Goal: Information Seeking & Learning: Check status

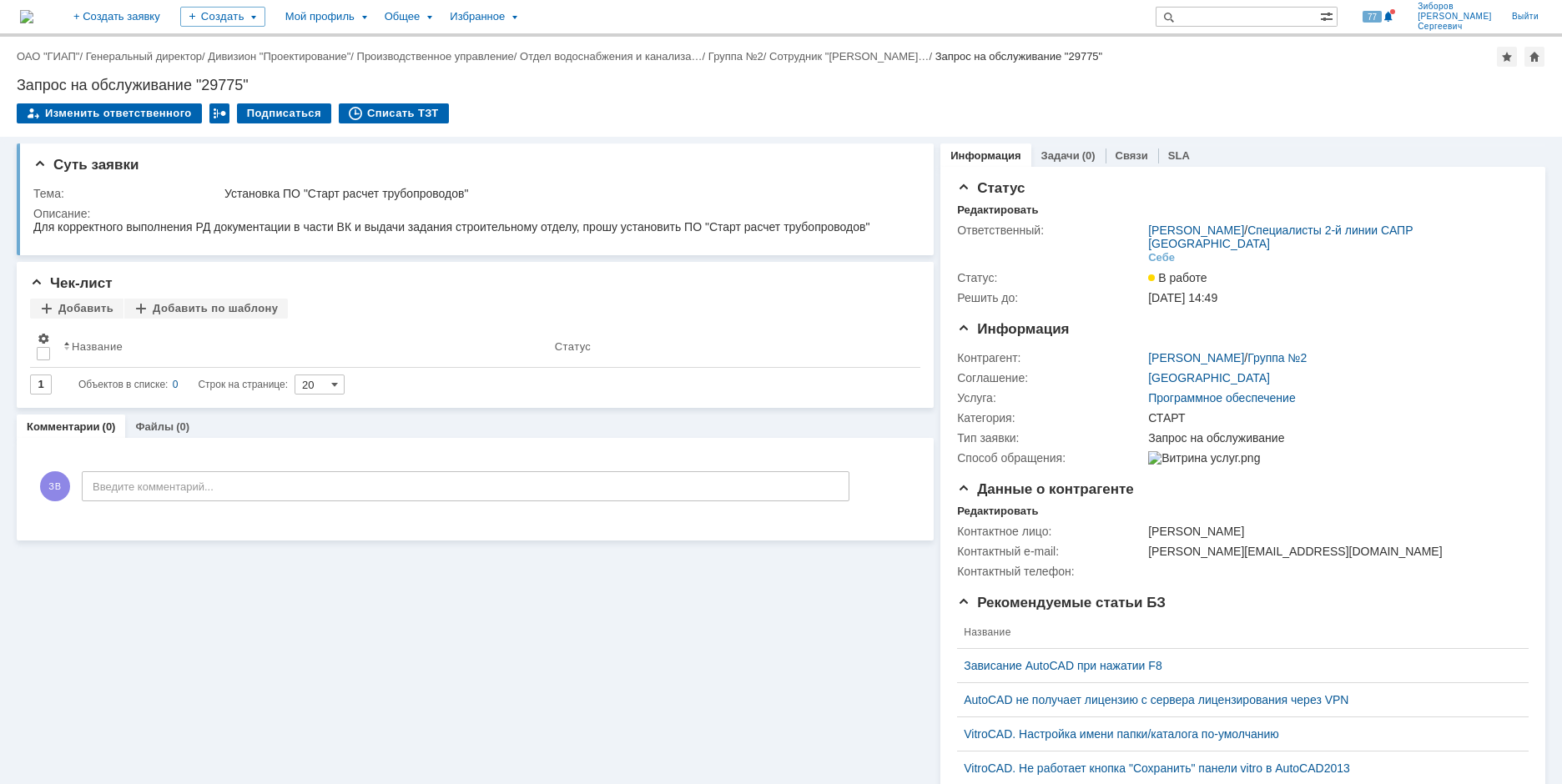
click at [33, 10] on img at bounding box center [26, 16] width 14 height 14
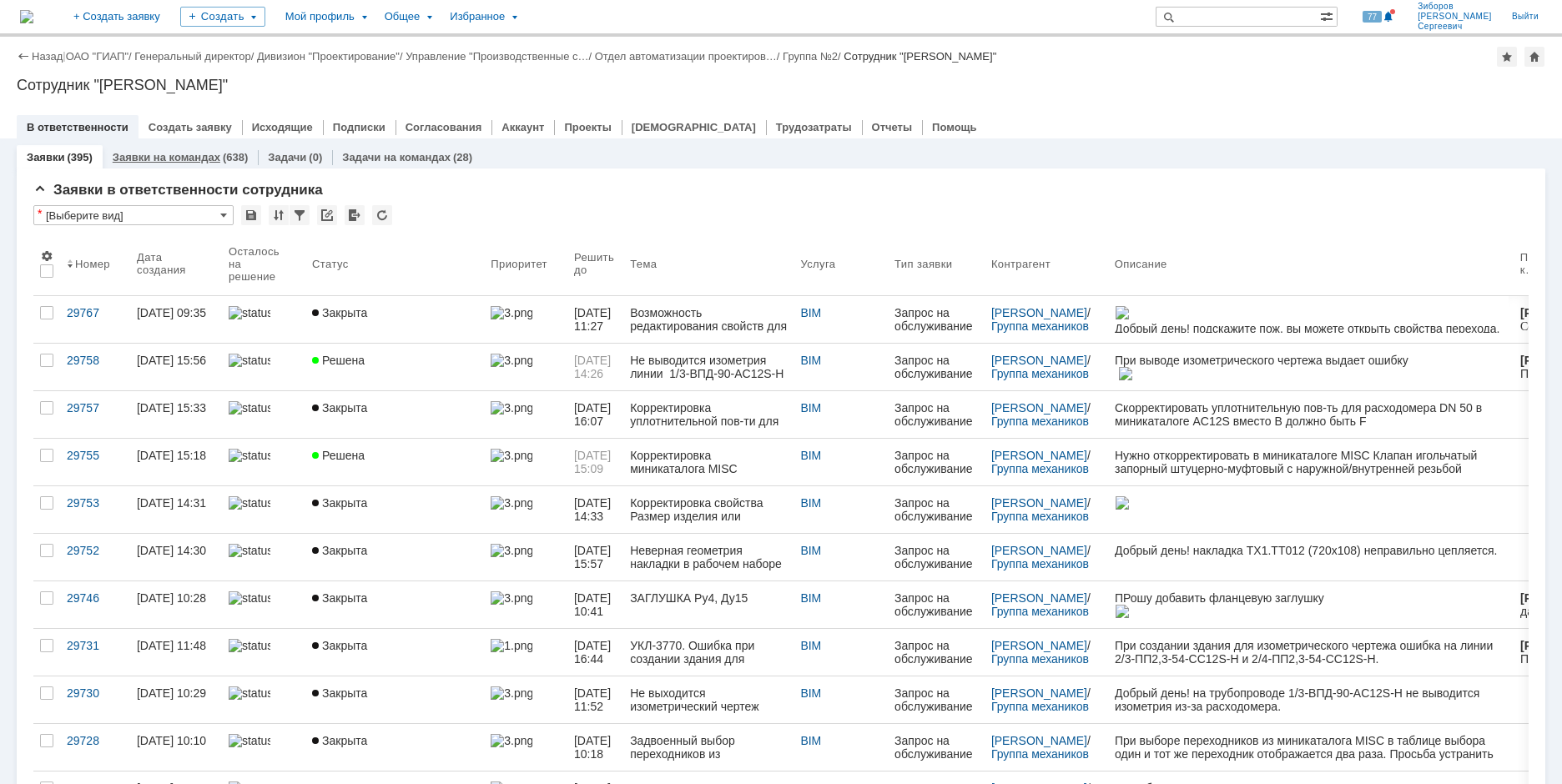
click at [192, 152] on link "Заявки на командах" at bounding box center [166, 157] width 108 height 13
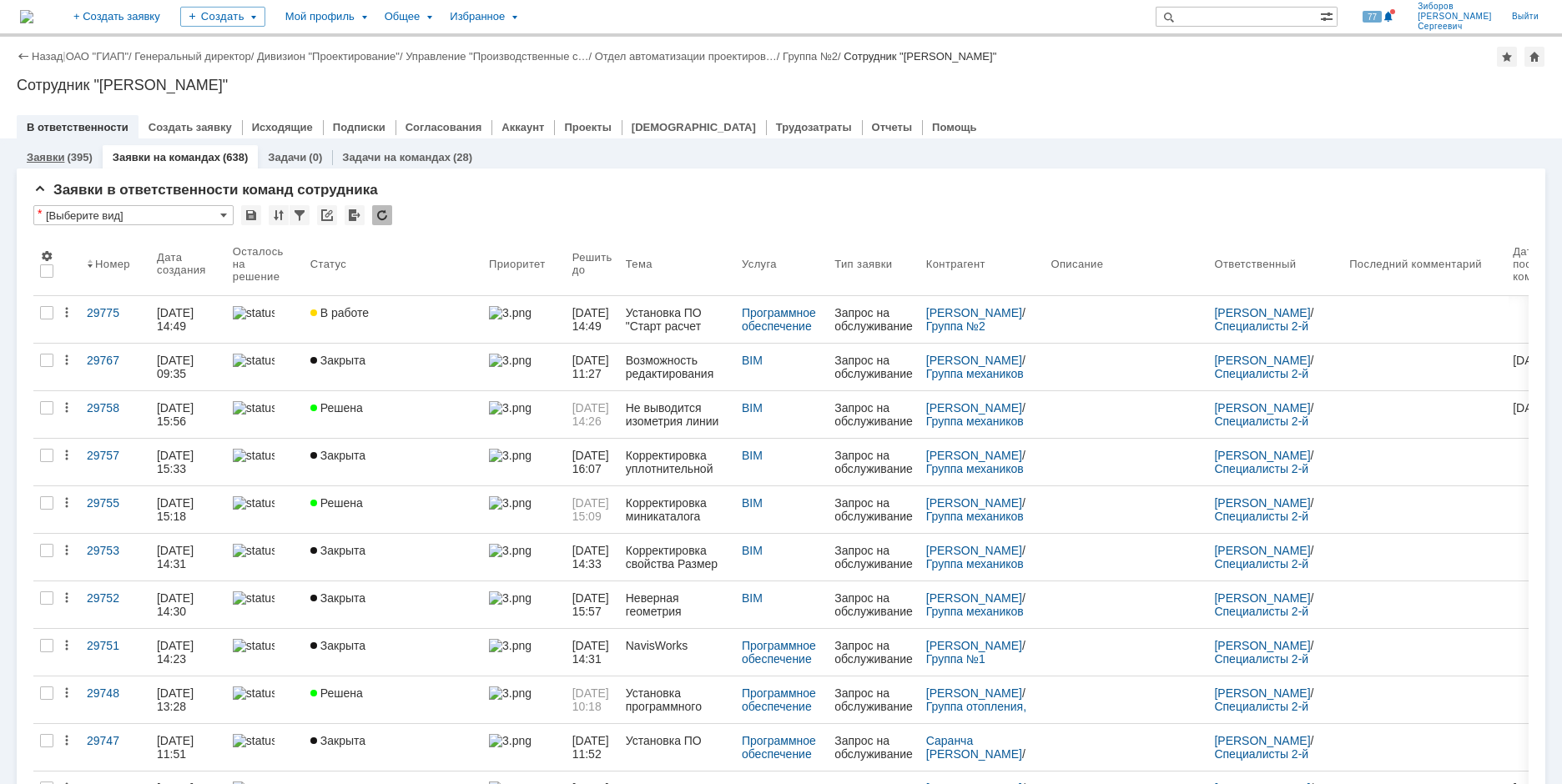
click at [50, 154] on link "Заявки" at bounding box center [46, 157] width 38 height 13
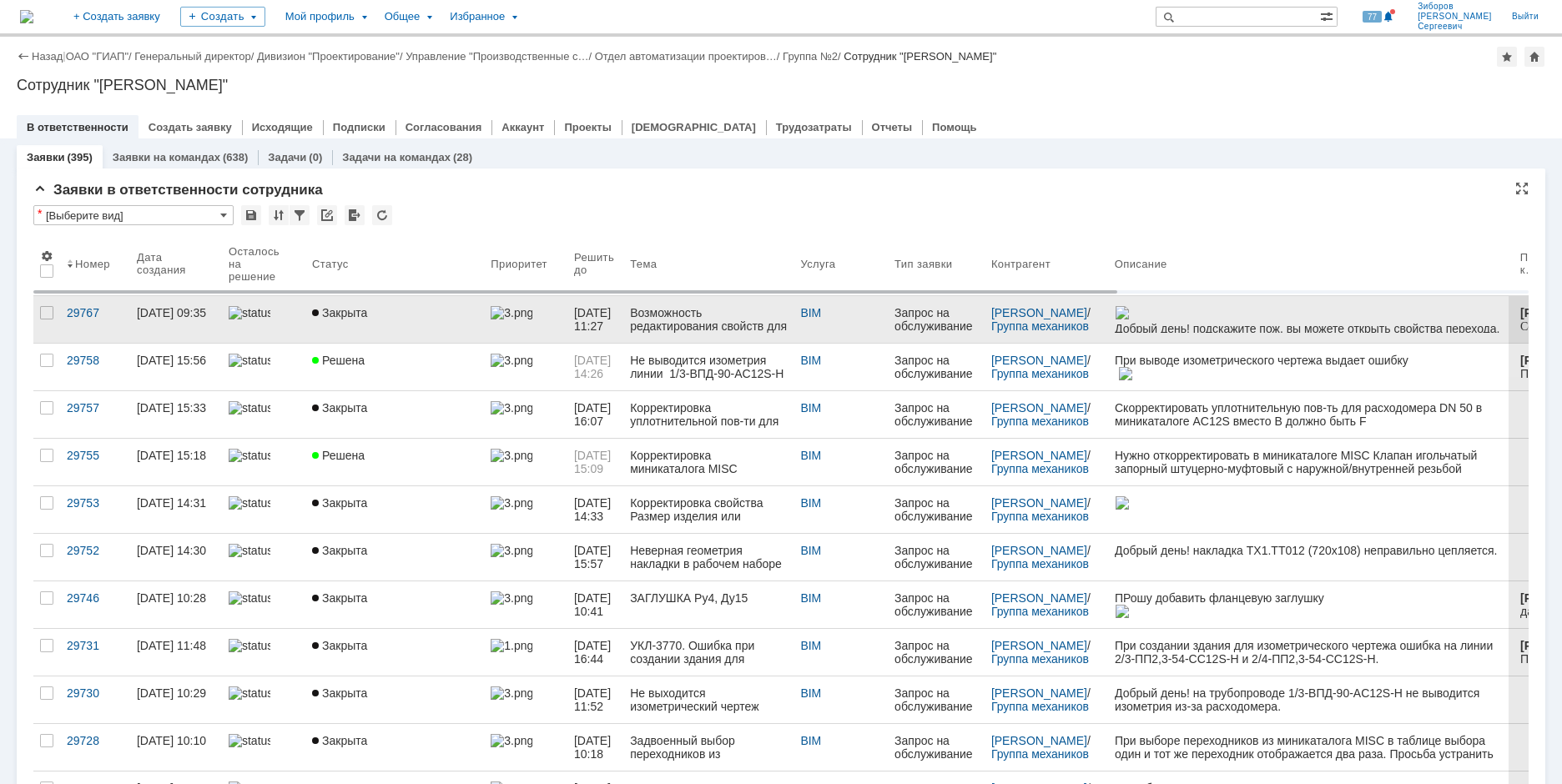
click at [678, 313] on div "Возможность редактирования свойств для переходов в рабочем наборе UKL_3770" at bounding box center [708, 320] width 157 height 27
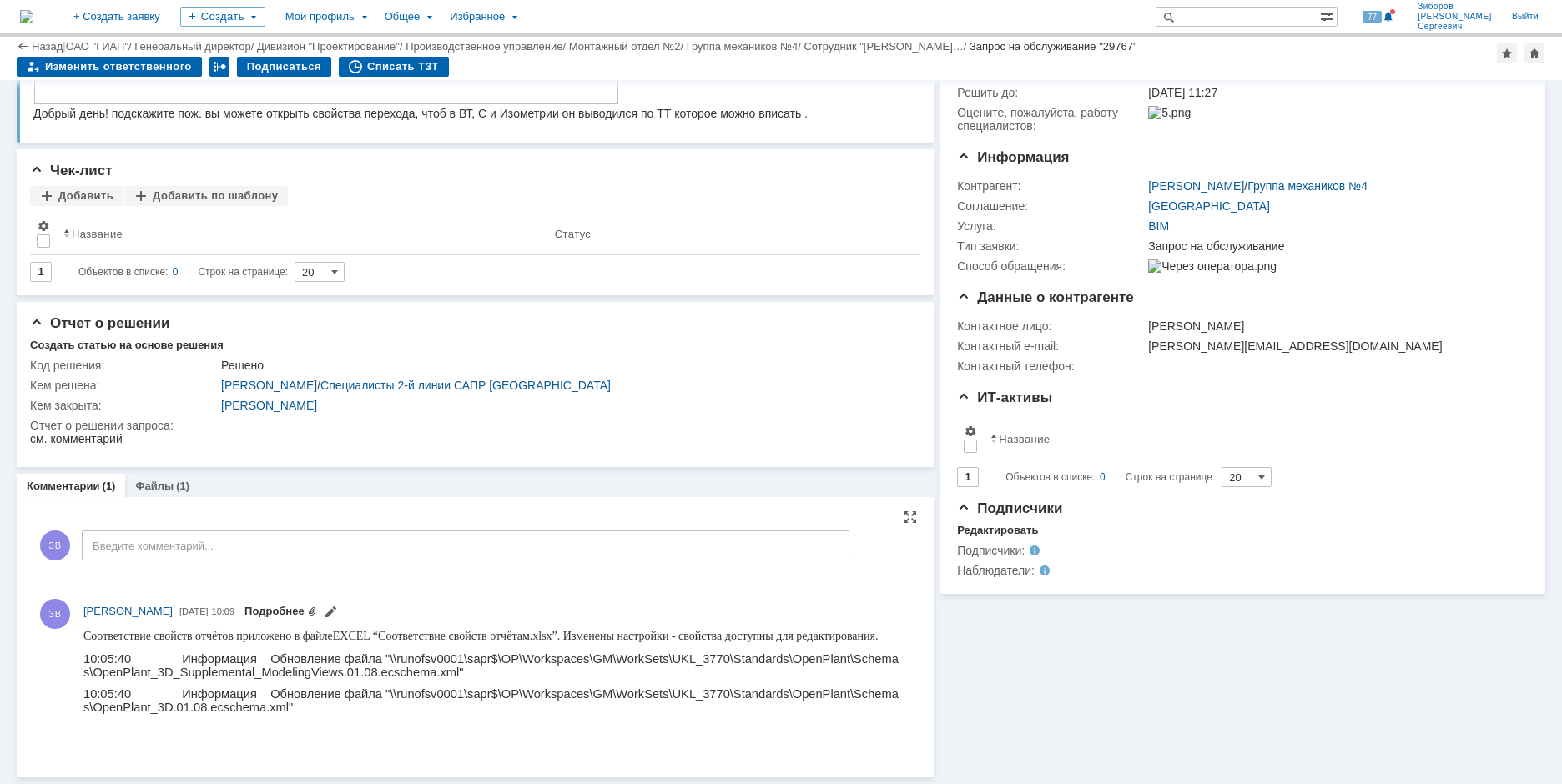
click at [317, 610] on link "Подробнее" at bounding box center [281, 611] width 72 height 13
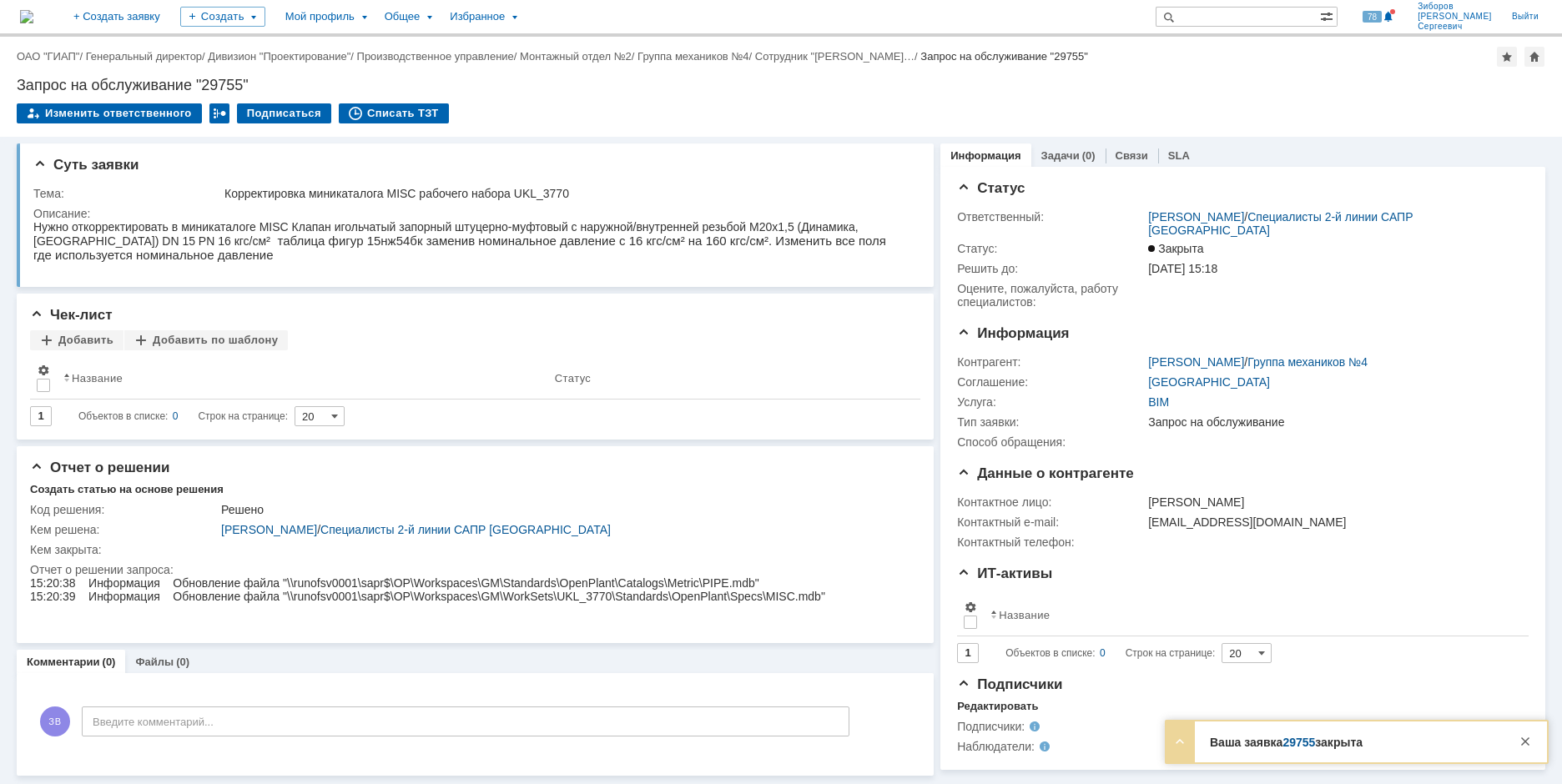
click at [33, 18] on img at bounding box center [26, 16] width 14 height 14
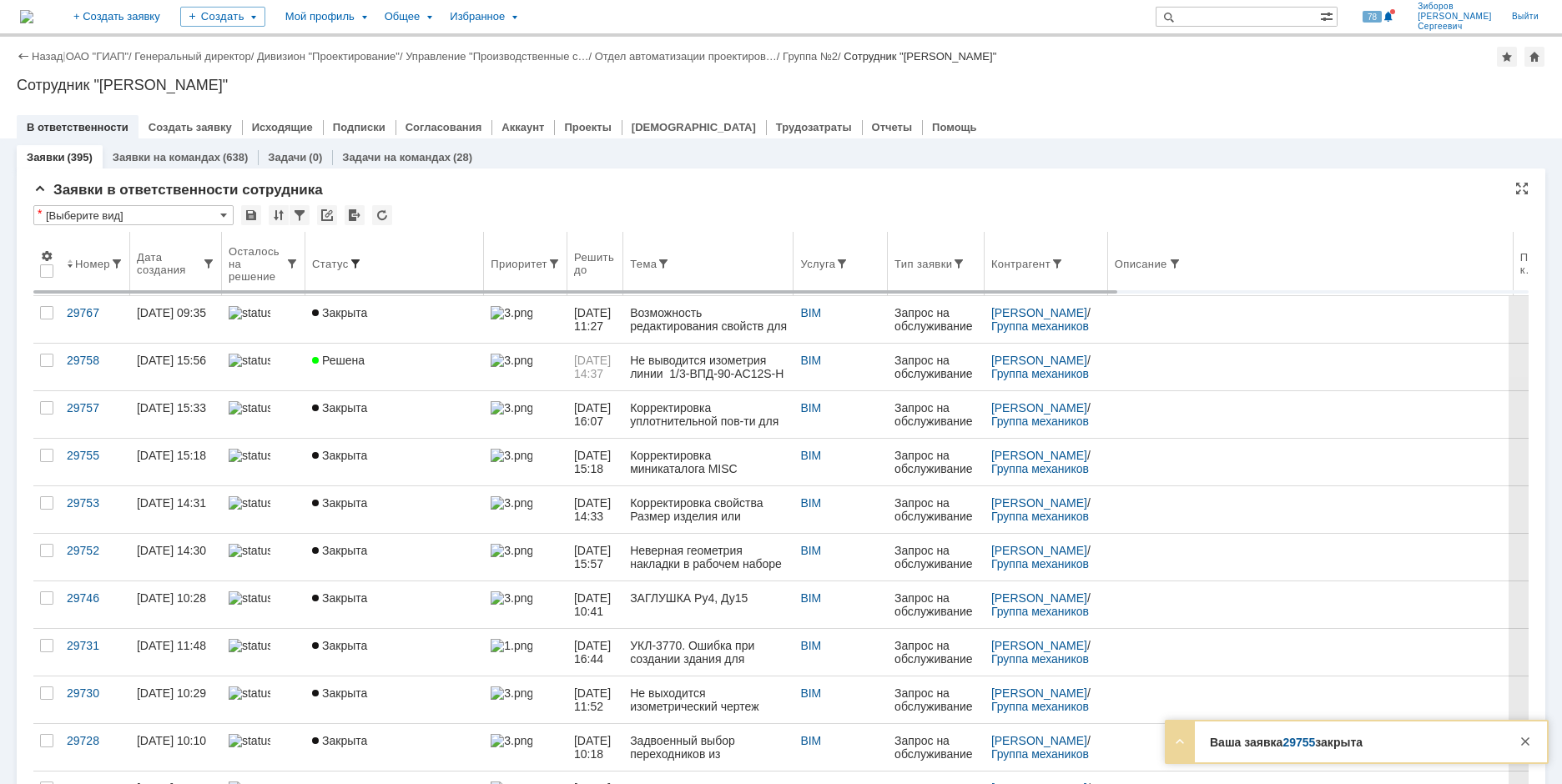
click at [356, 257] on span at bounding box center [355, 264] width 14 height 14
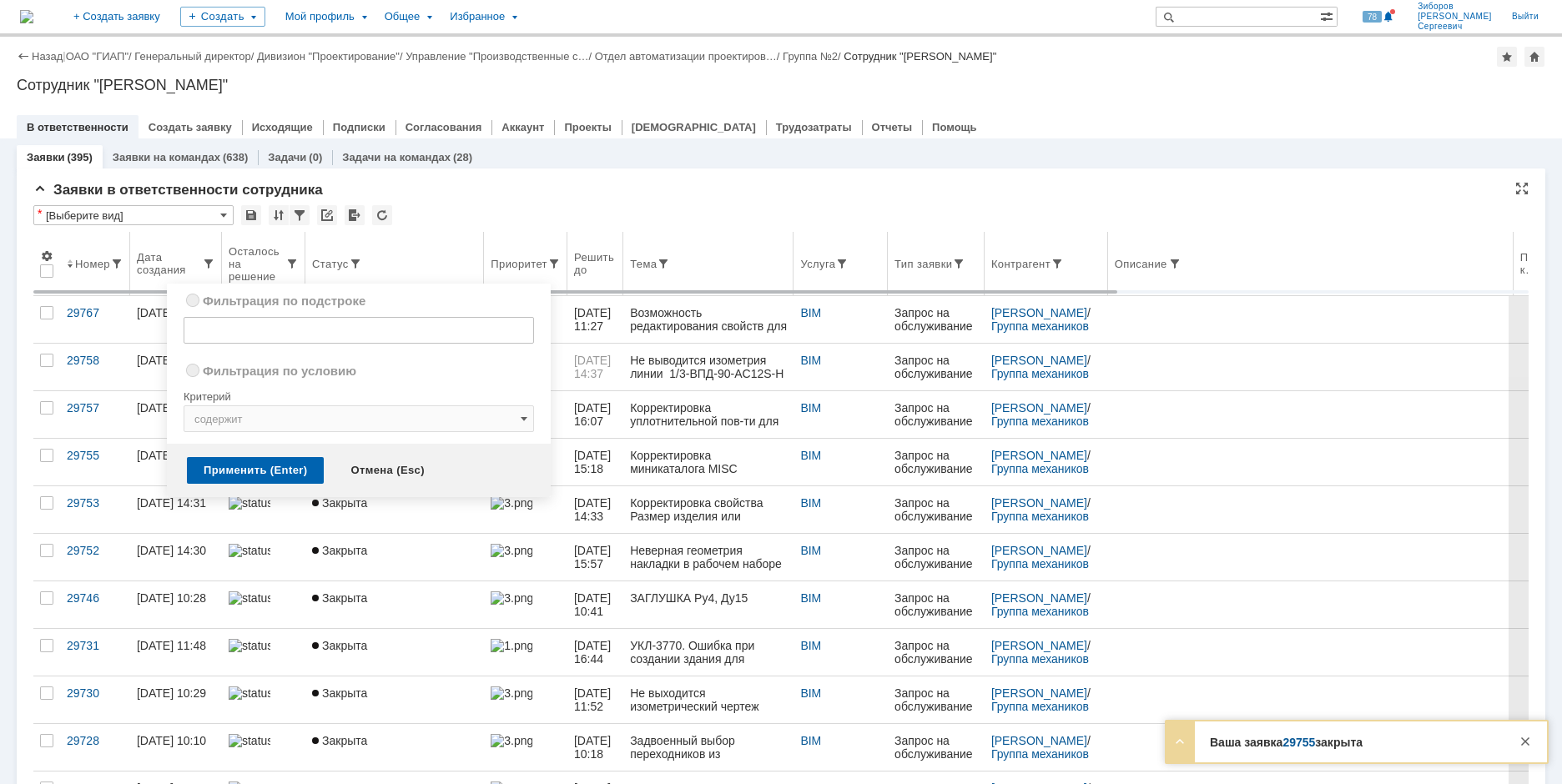
radio input "true"
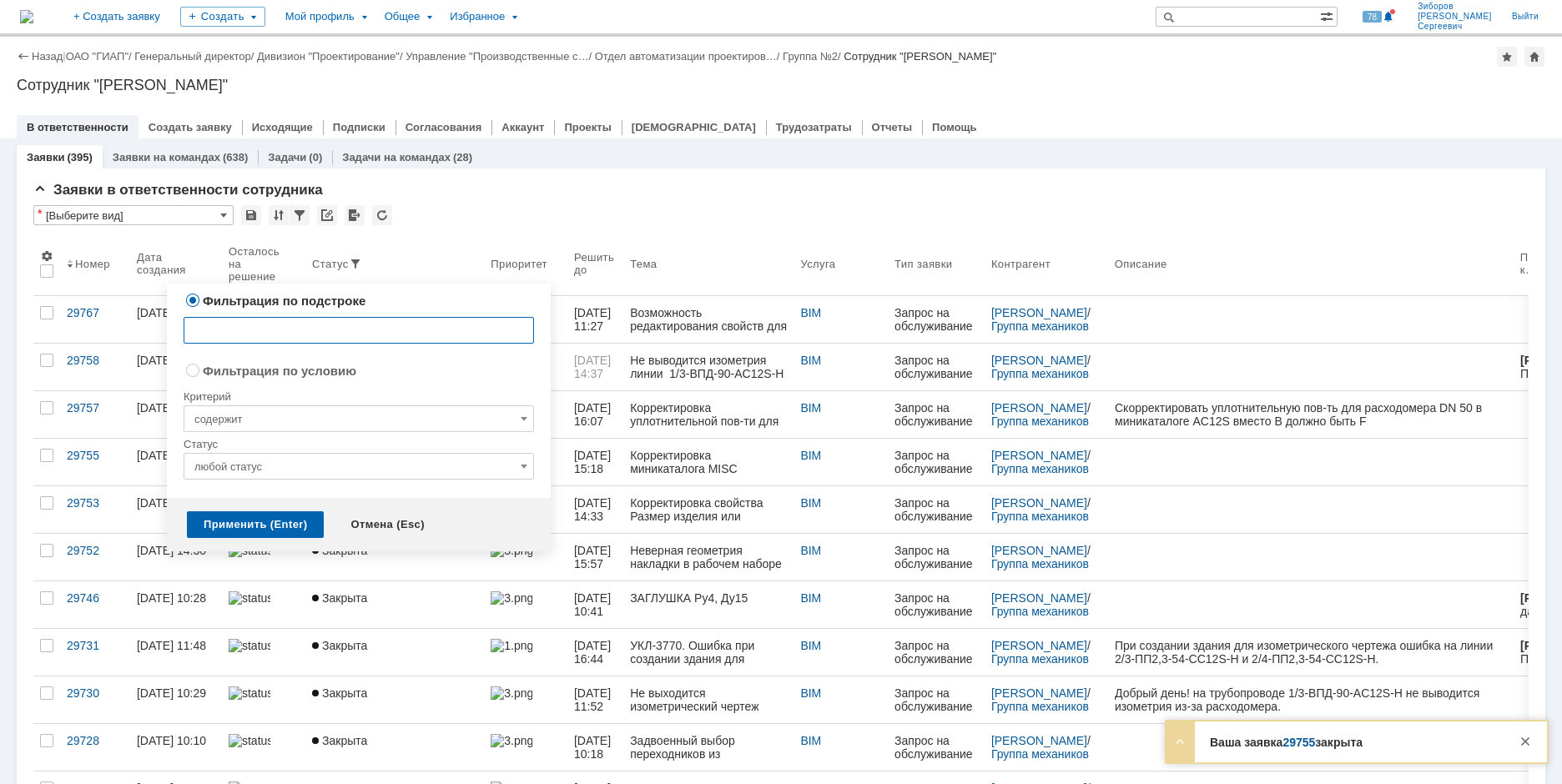
click at [265, 465] on input "любой статус" at bounding box center [359, 467] width 351 height 27
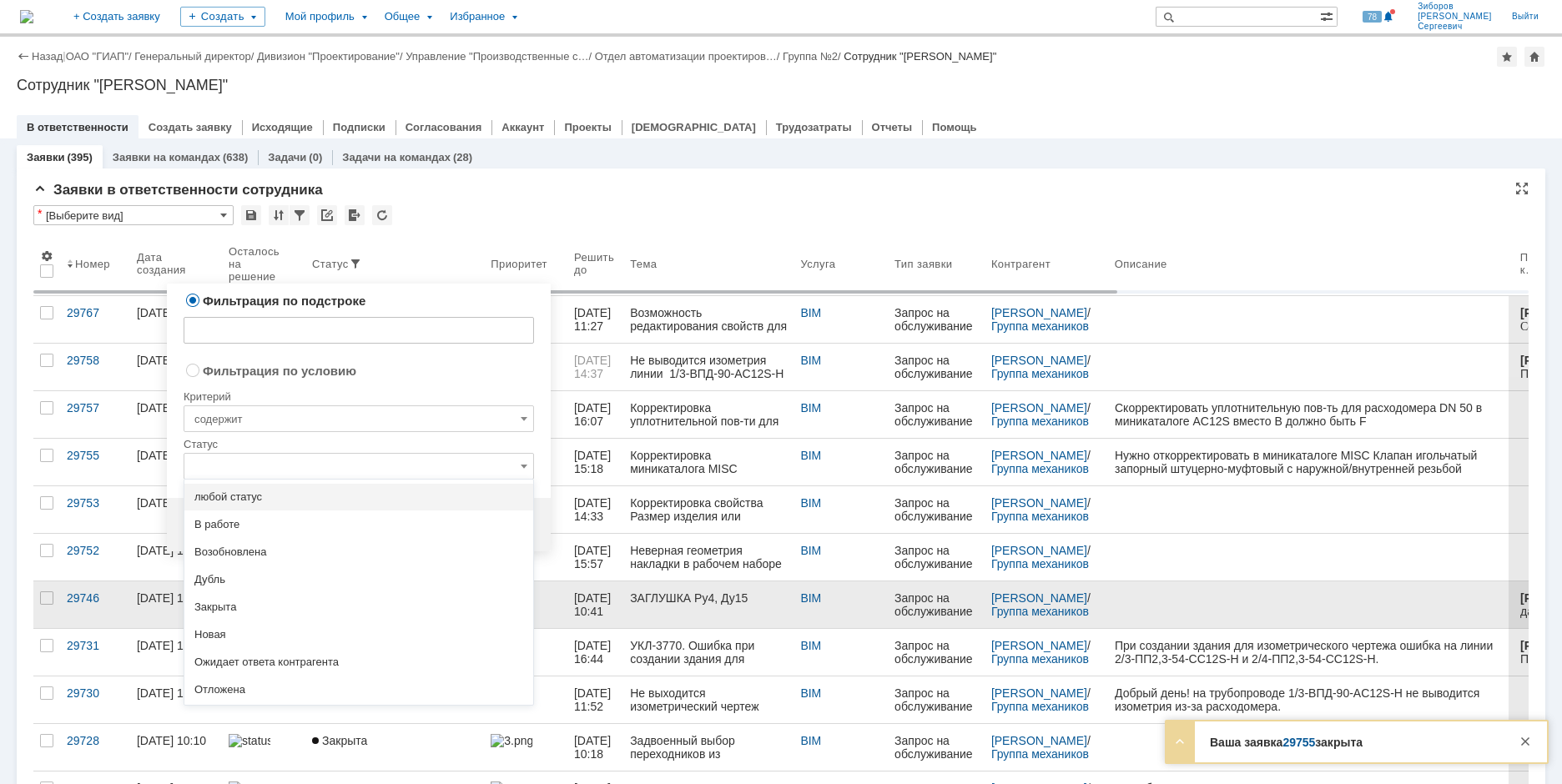
click at [282, 669] on div "Ожидает ответа контрагента" at bounding box center [359, 663] width 349 height 27
radio input "false"
radio input "true"
type input "Ожидает ответа контрагента"
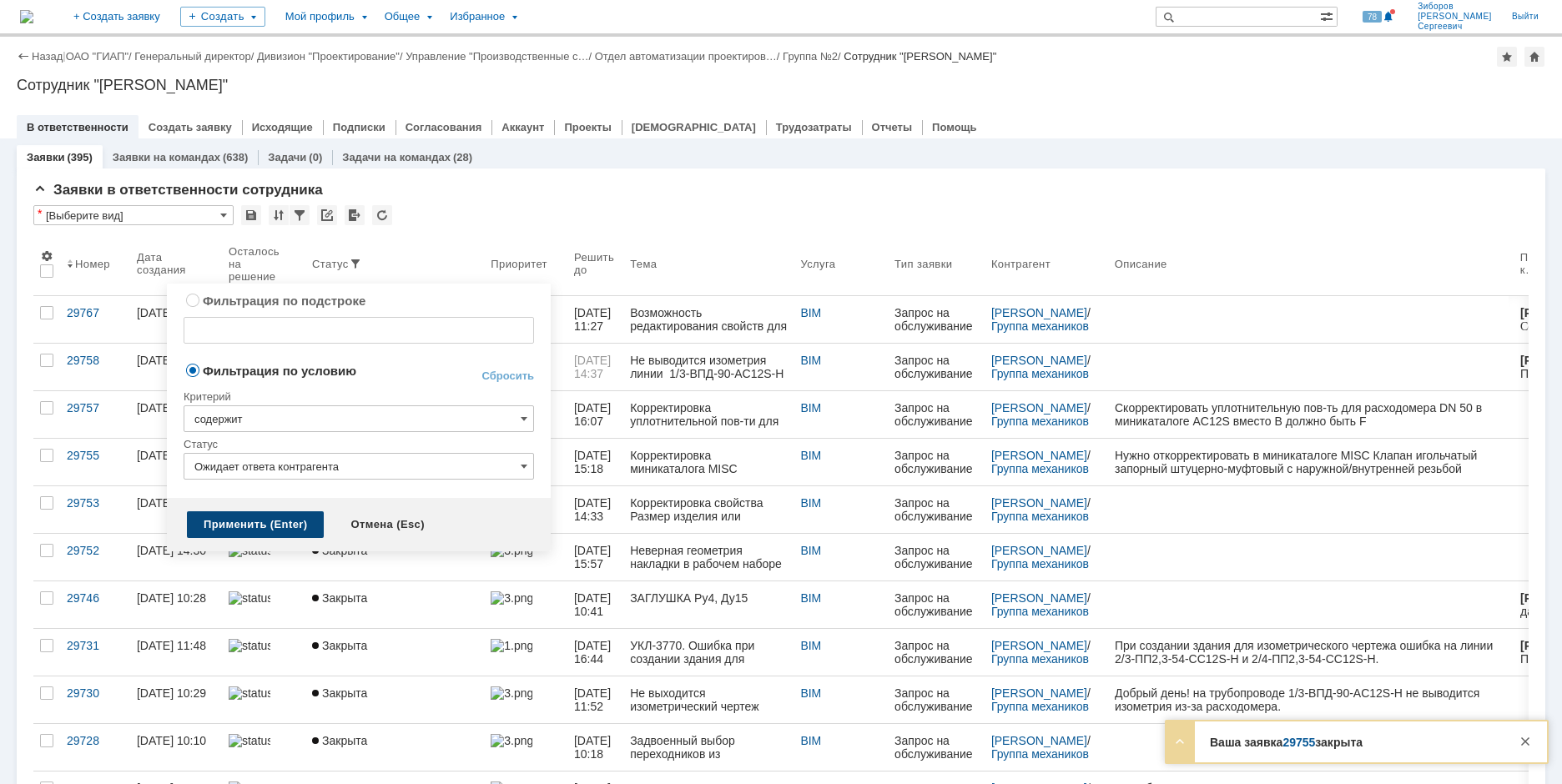
click at [264, 520] on div "Применить (Enter)" at bounding box center [255, 525] width 136 height 27
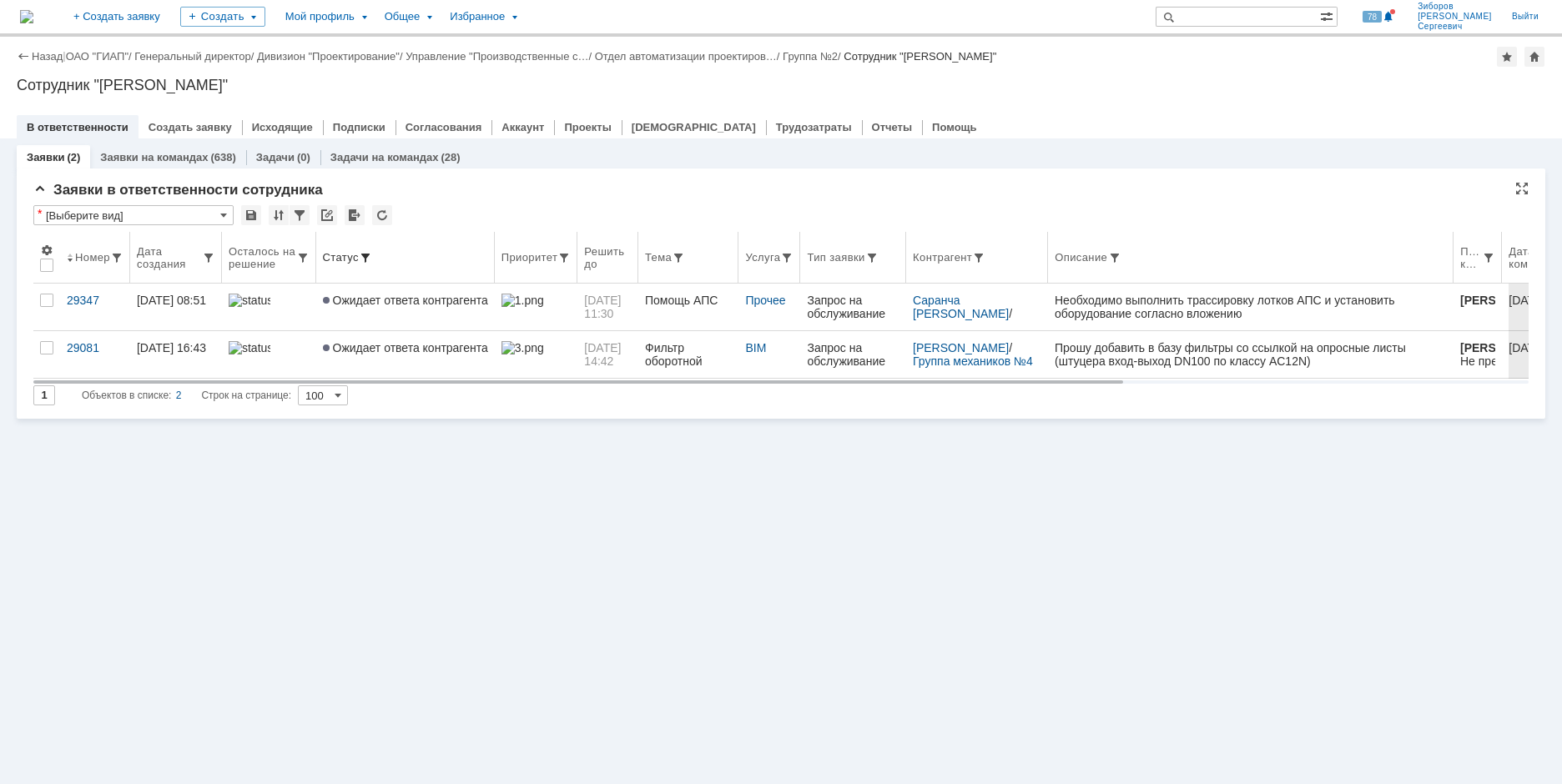
click at [359, 251] on span at bounding box center [365, 257] width 14 height 14
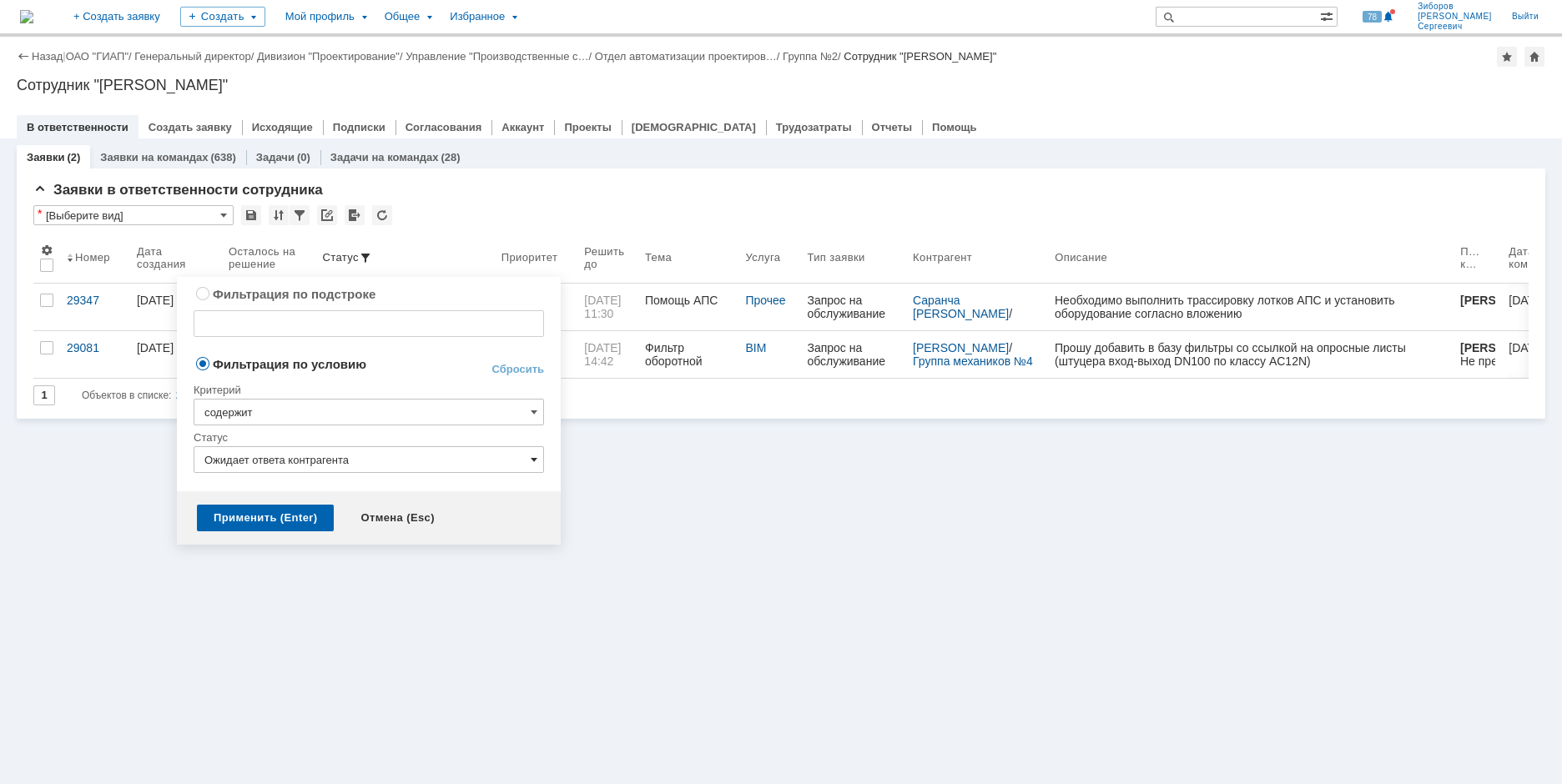
click at [531, 455] on span at bounding box center [534, 460] width 6 height 14
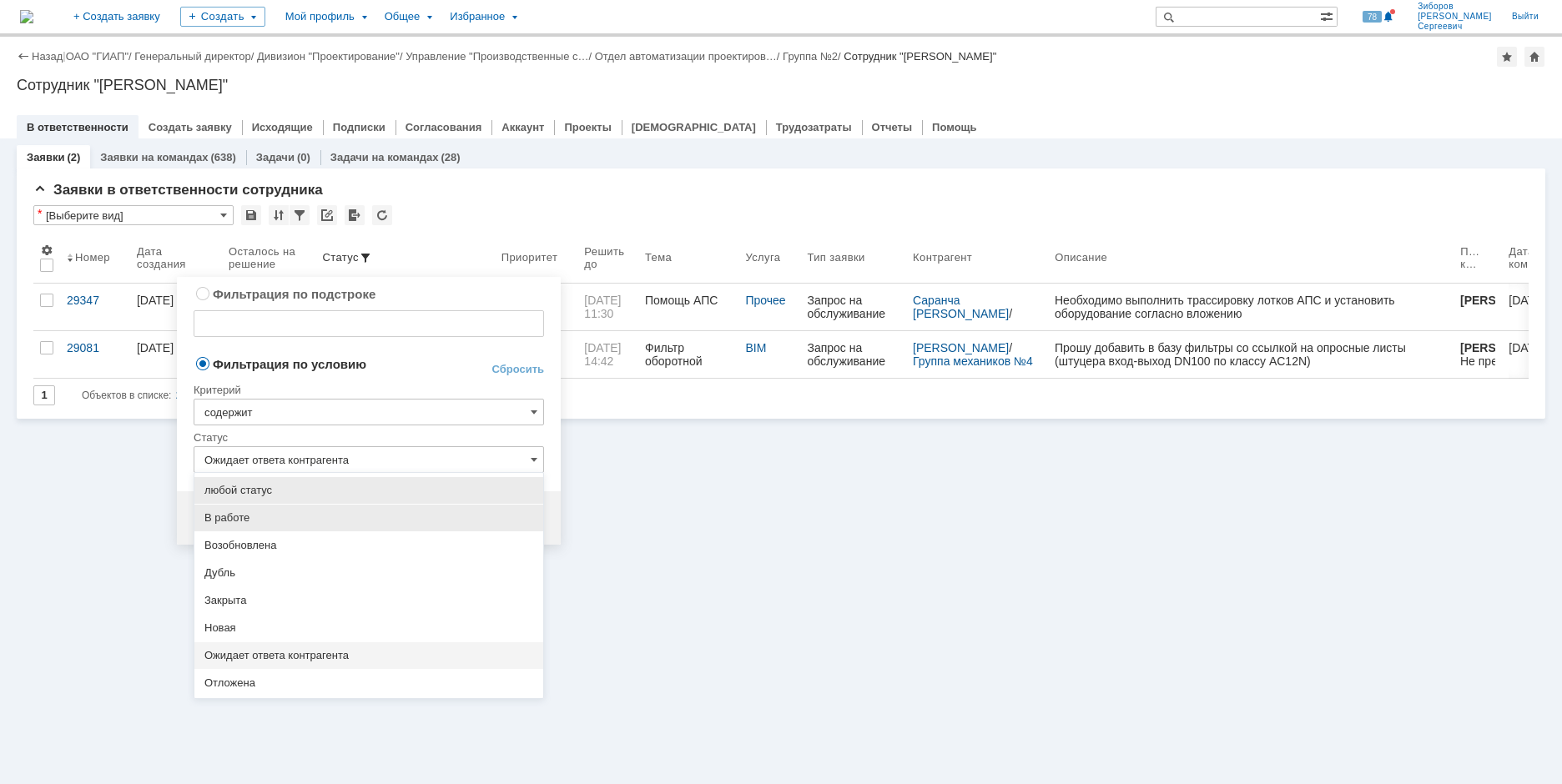
click at [237, 514] on span "В работе" at bounding box center [369, 518] width 329 height 14
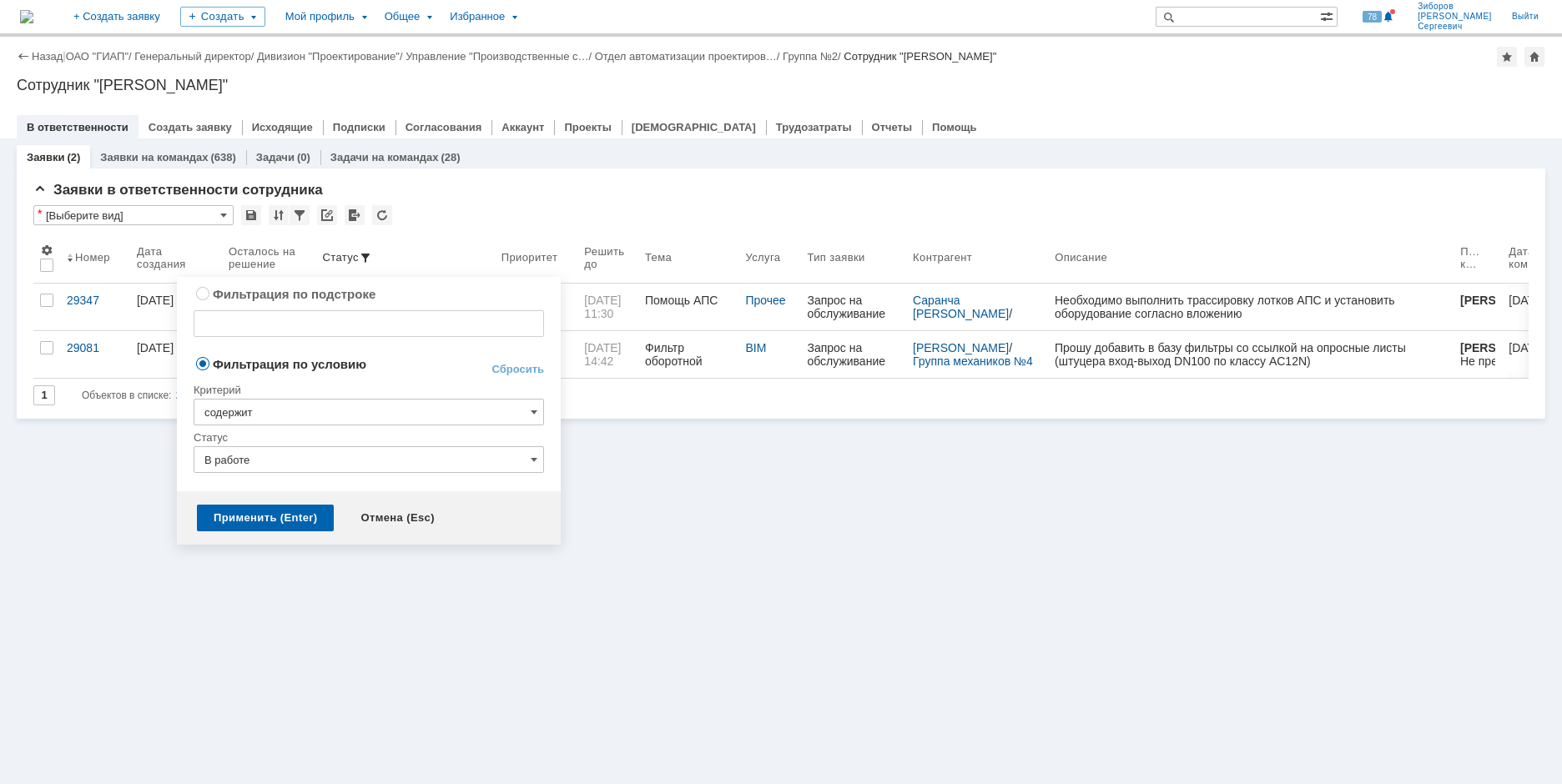
click at [530, 453] on input "В работе" at bounding box center [369, 460] width 351 height 27
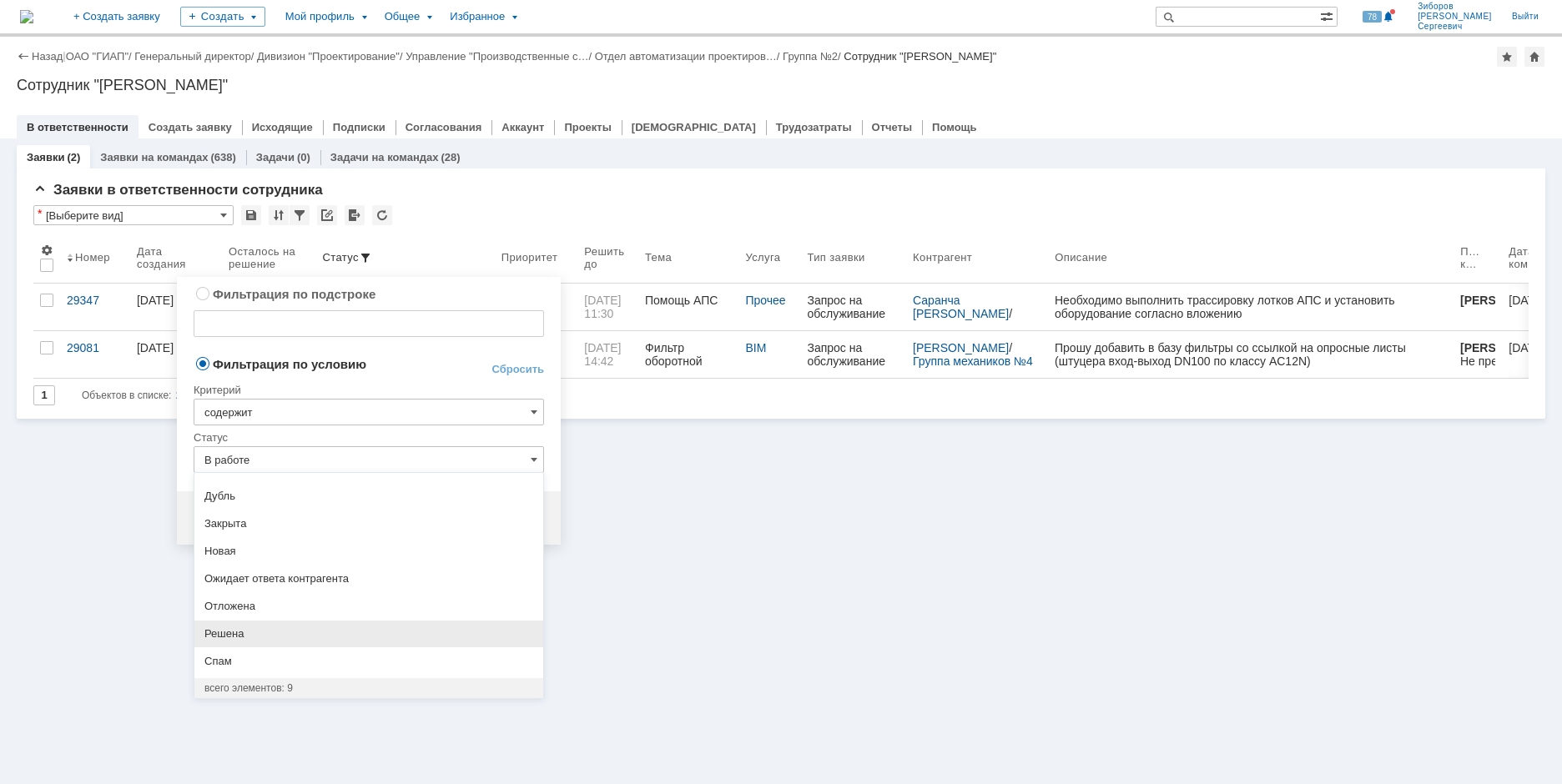
click at [247, 633] on span "Решена" at bounding box center [369, 634] width 329 height 14
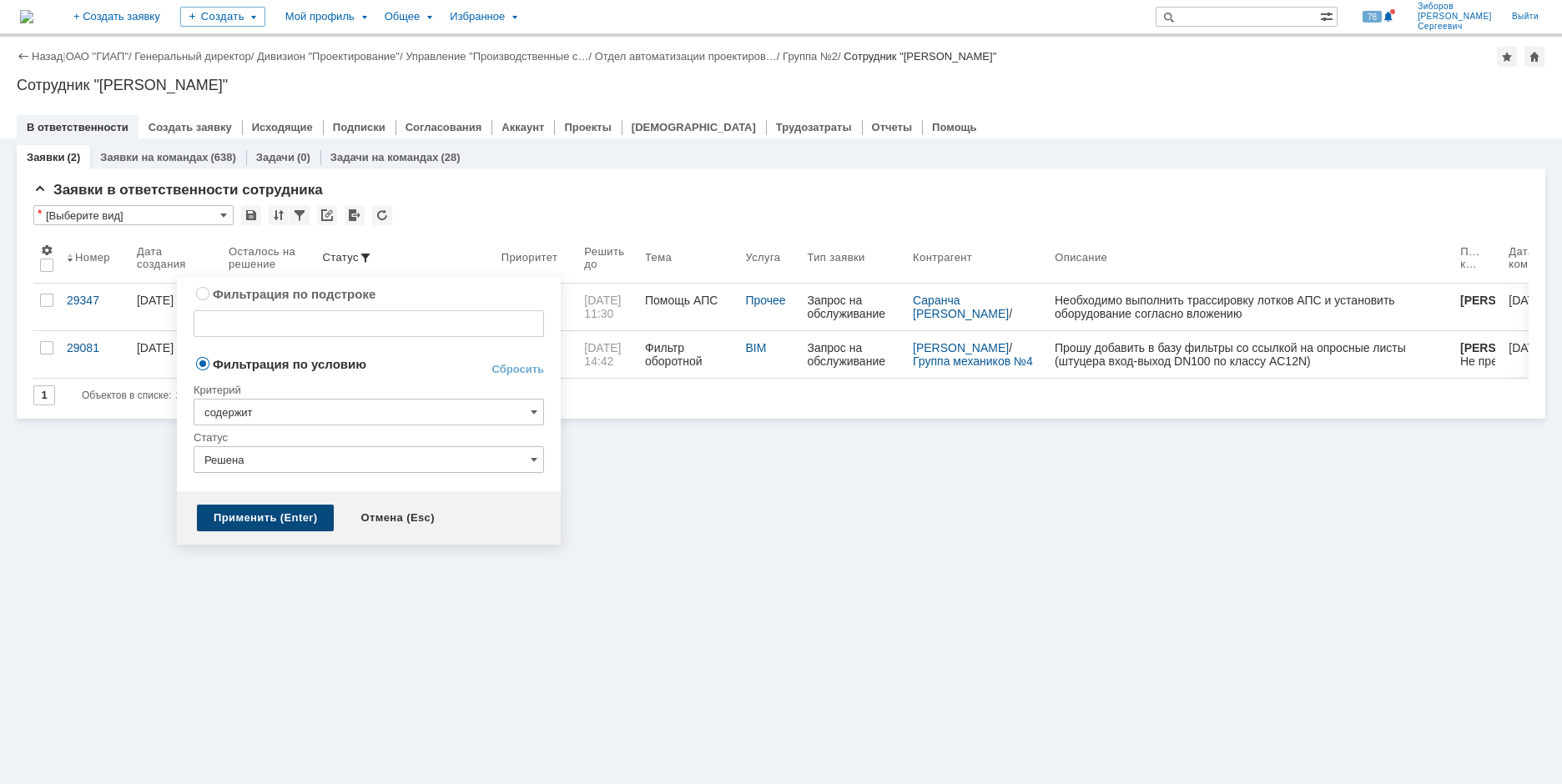
type input "Решена"
click at [254, 519] on div "Применить (Enter)" at bounding box center [265, 518] width 136 height 27
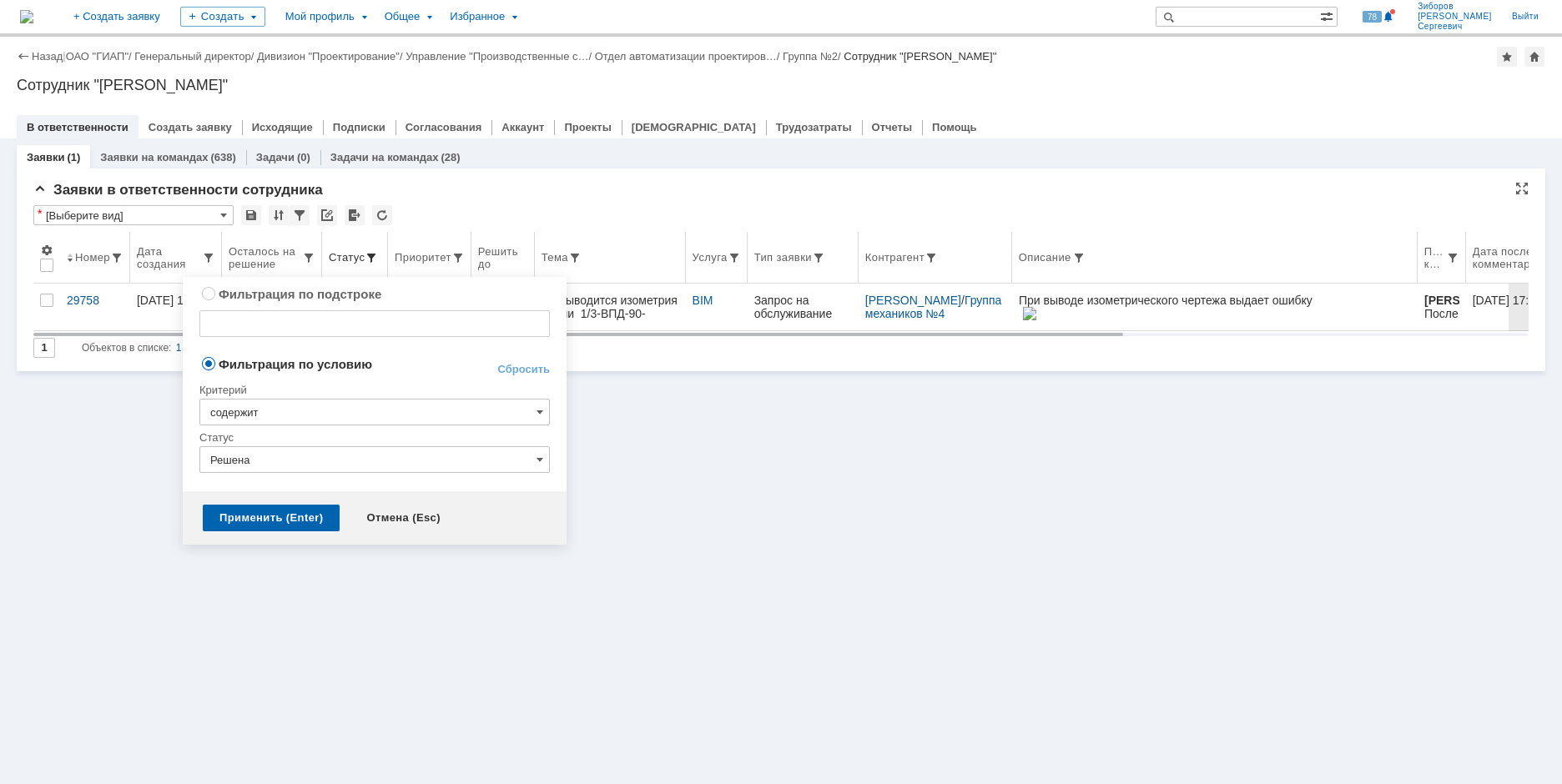
click at [367, 259] on span at bounding box center [371, 257] width 14 height 14
click at [527, 369] on link "Сбросить" at bounding box center [524, 369] width 52 height 14
type input "содержит"
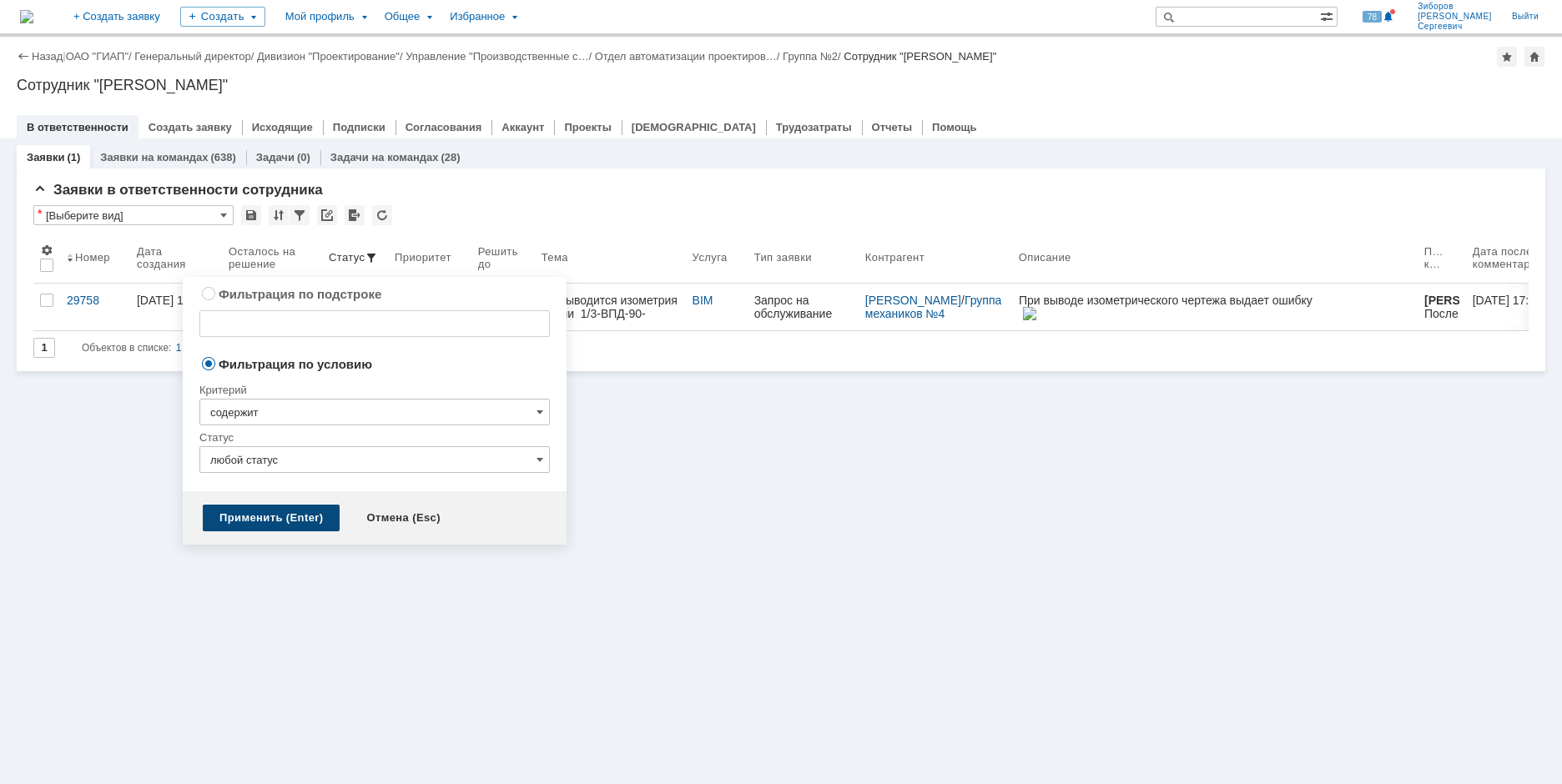
click at [280, 518] on div "Применить (Enter)" at bounding box center [270, 518] width 136 height 27
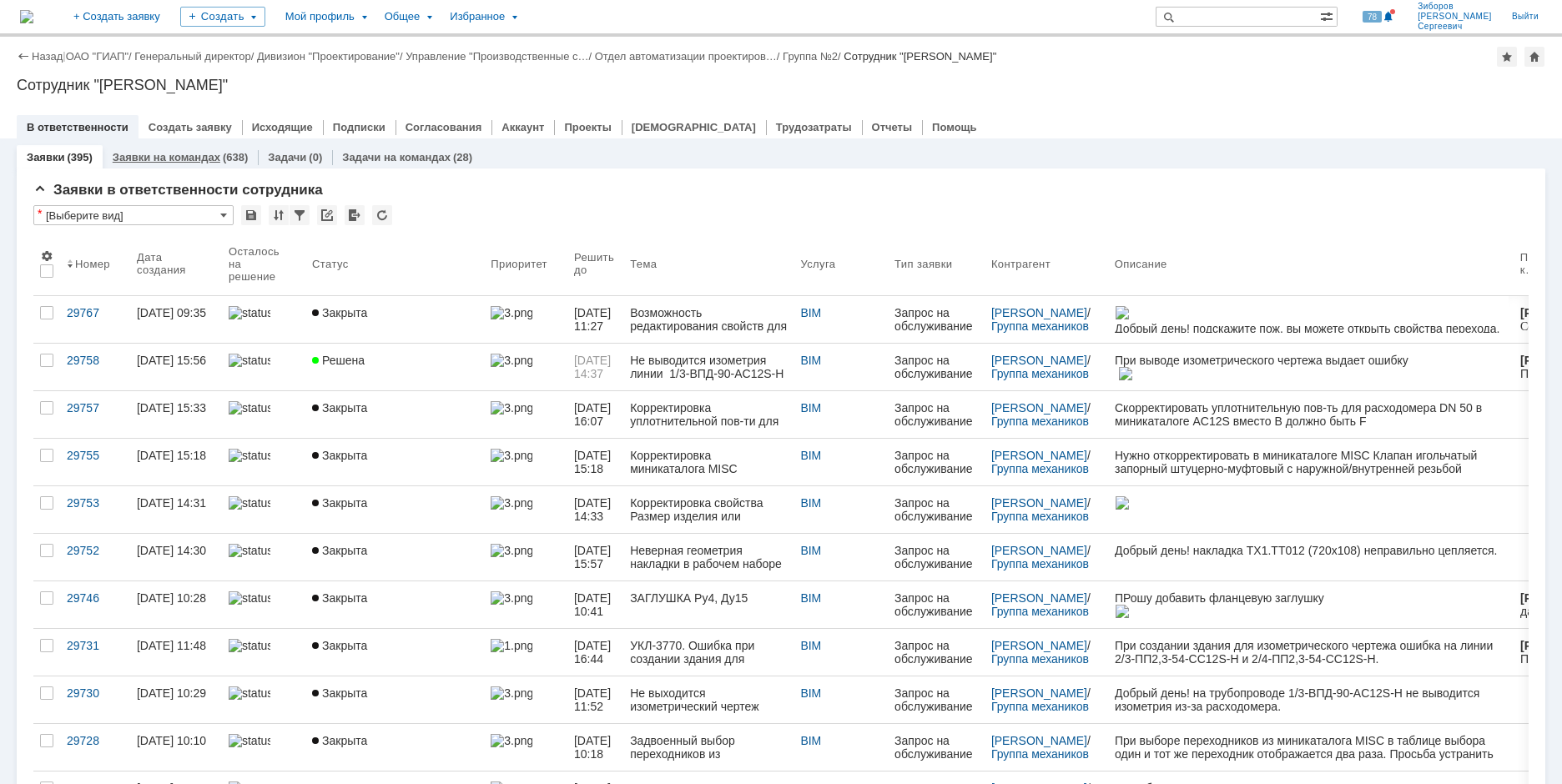
click at [195, 159] on link "Заявки на командах" at bounding box center [166, 157] width 108 height 13
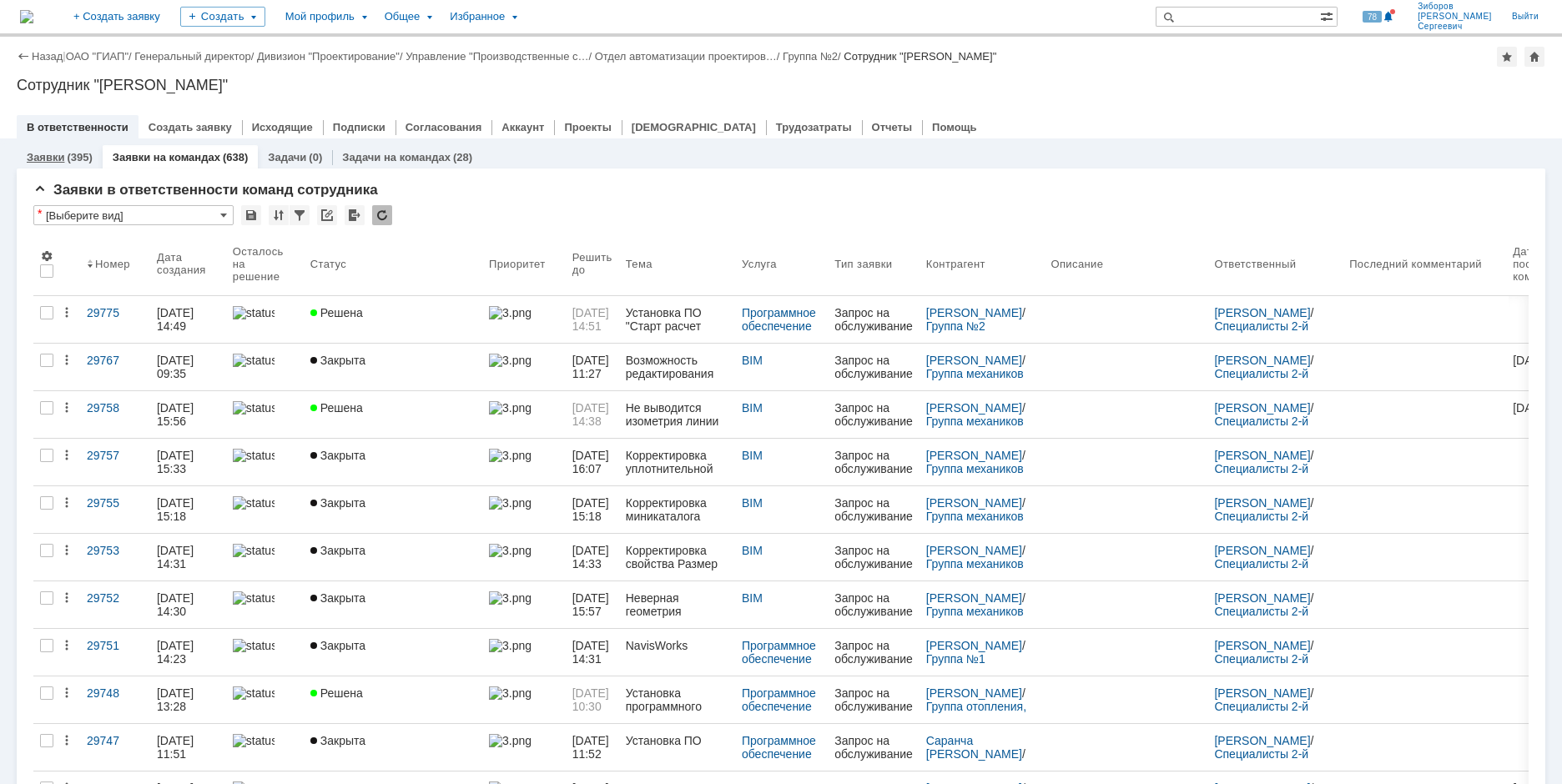
click at [42, 154] on link "Заявки" at bounding box center [46, 157] width 38 height 13
